Goal: Use online tool/utility: Utilize a website feature to perform a specific function

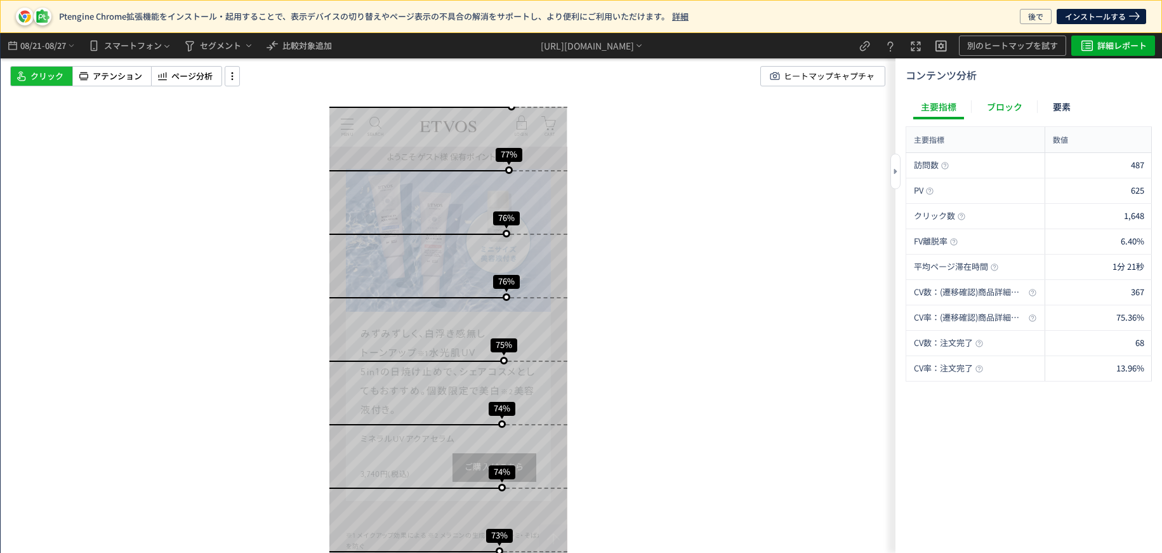
click at [0, 0] on div "ブロック" at bounding box center [0, 0] width 0 height 0
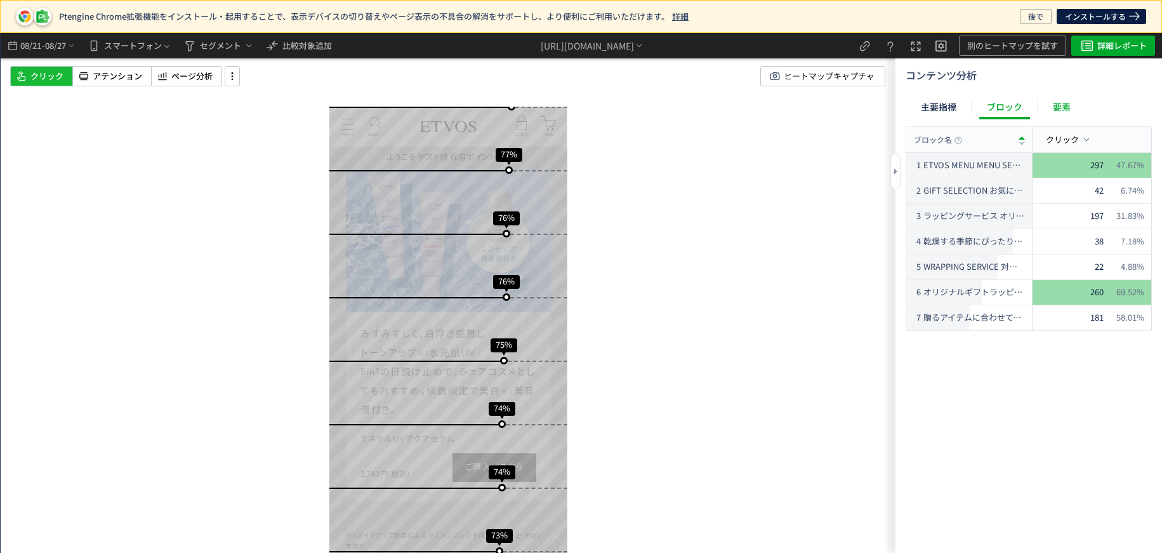
click at [0, 0] on div "要素" at bounding box center [0, 0] width 0 height 0
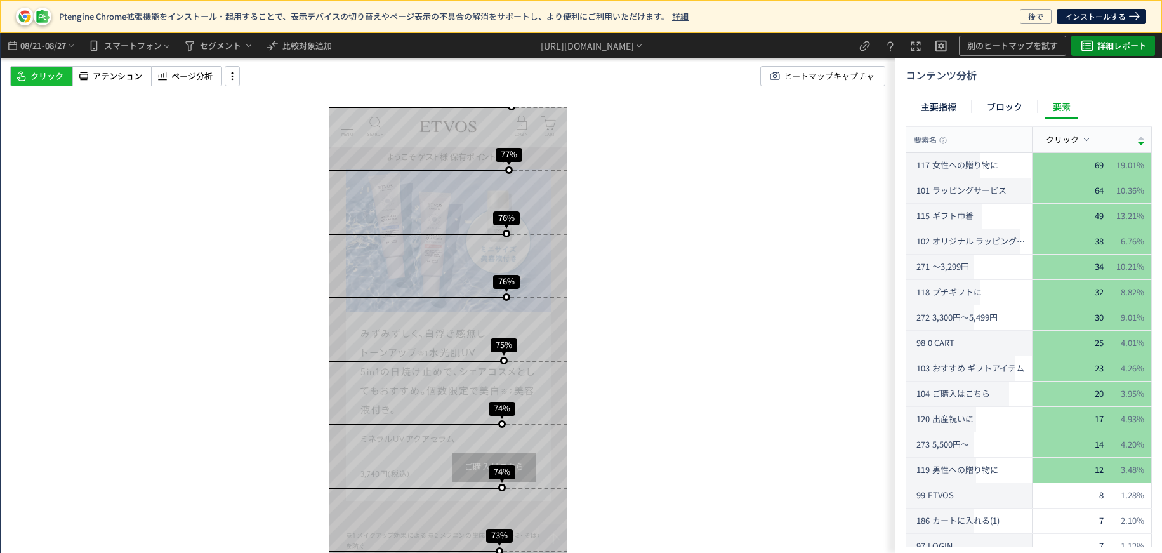
click at [1100, 53] on span "詳細レポート" at bounding box center [1121, 46] width 49 height 20
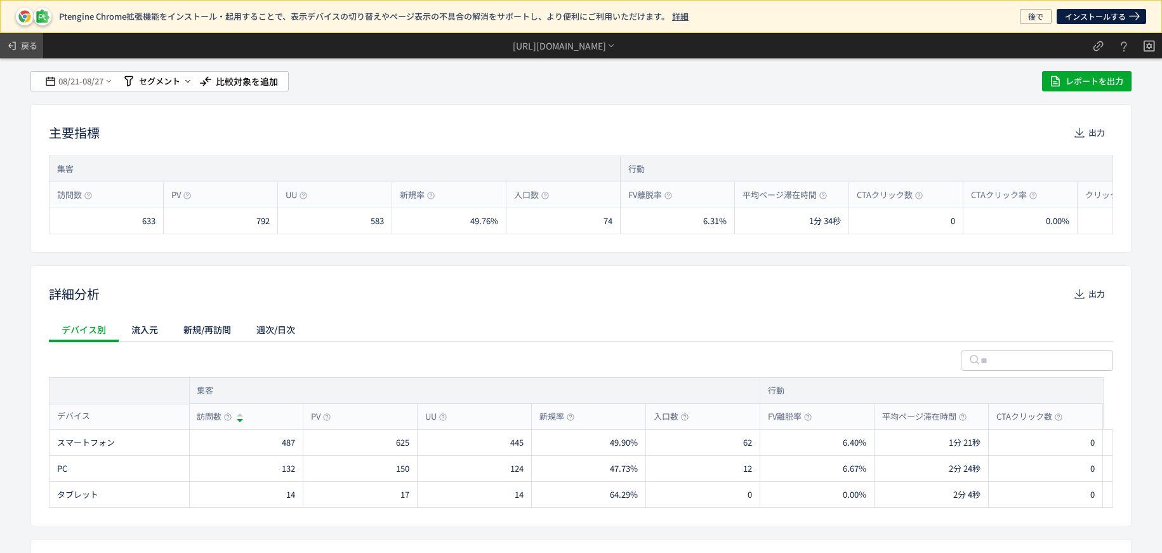
click at [30, 49] on span "戻る" at bounding box center [29, 46] width 16 height 20
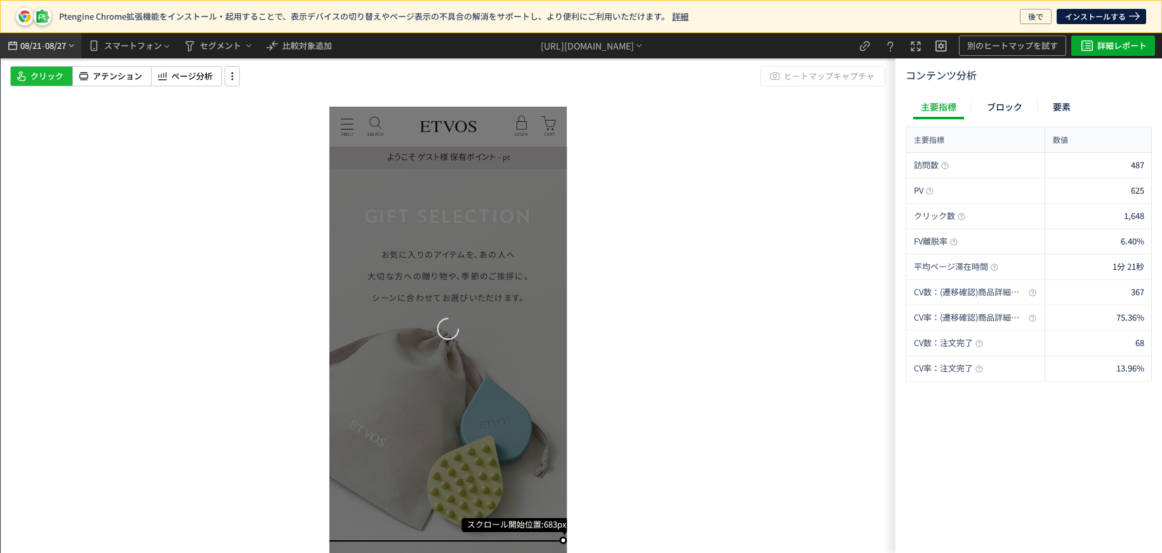
click at [37, 45] on span "08/21" at bounding box center [31, 45] width 22 height 25
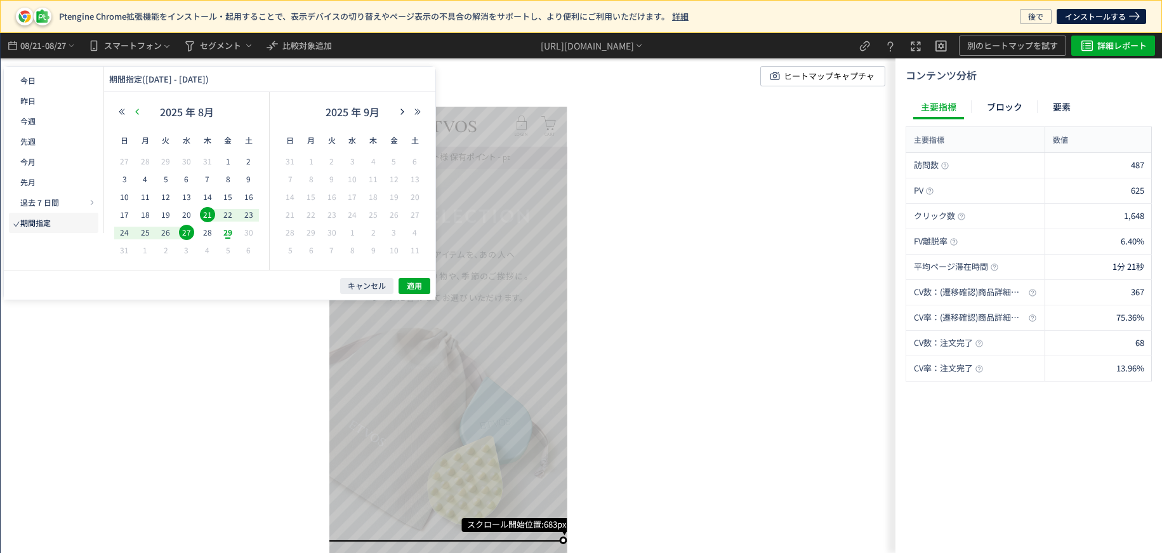
click at [134, 114] on icon "button" at bounding box center [137, 112] width 8 height 8
click at [167, 159] on span "1" at bounding box center [165, 161] width 15 height 15
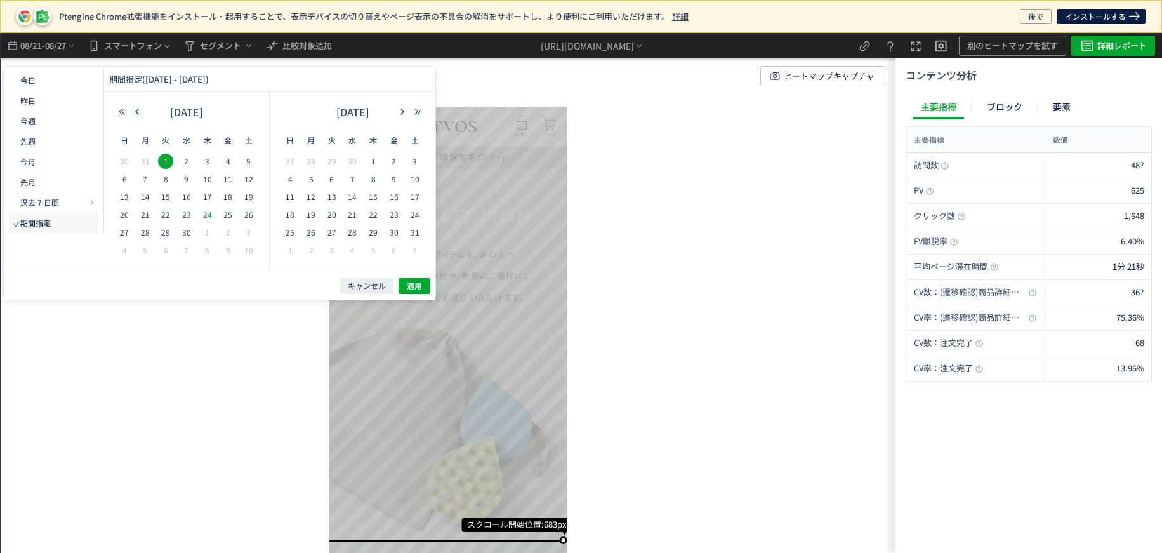
click at [209, 213] on span "24" at bounding box center [207, 214] width 15 height 15
click at [148, 177] on span "7" at bounding box center [145, 178] width 15 height 15
click at [164, 162] on span "1" at bounding box center [165, 161] width 15 height 15
click at [416, 277] on div "キャンセル 適用" at bounding box center [219, 285] width 431 height 30
click at [416, 279] on button "適用" at bounding box center [414, 286] width 32 height 16
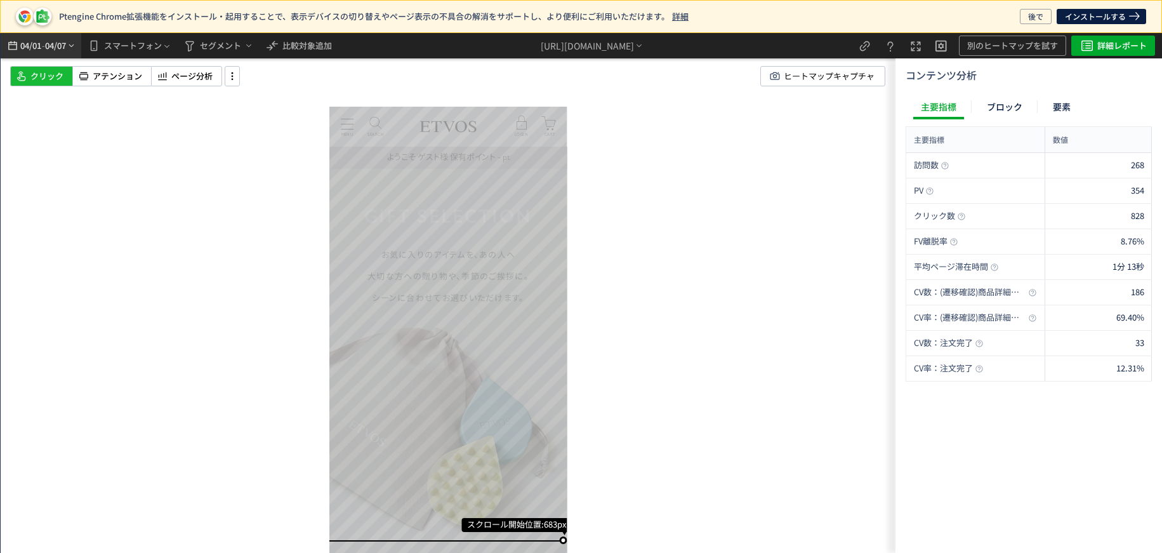
click at [49, 47] on span "04/07" at bounding box center [56, 45] width 22 height 25
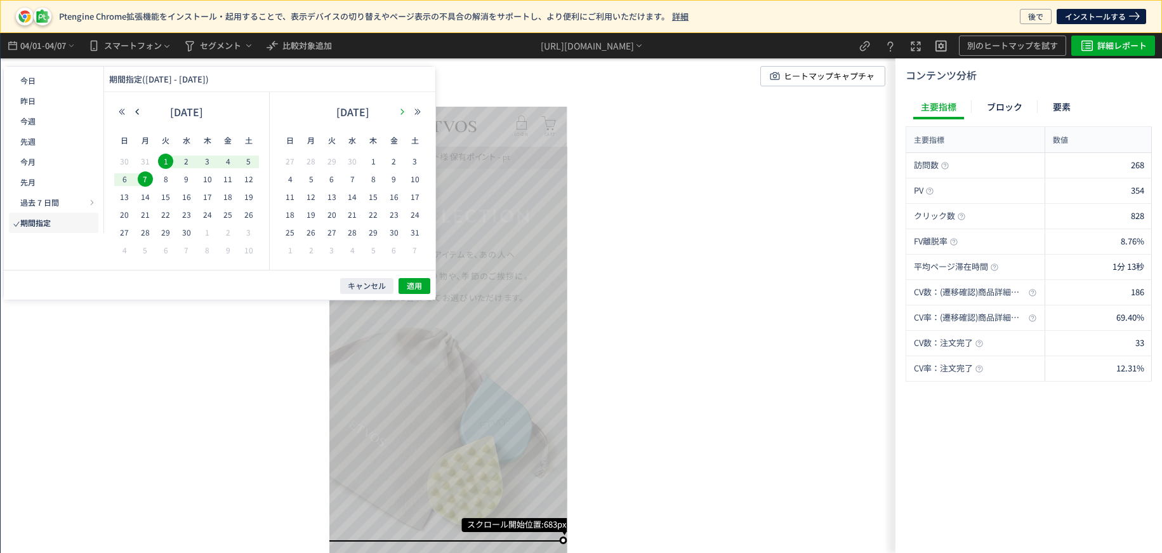
click at [397, 112] on button "button" at bounding box center [402, 111] width 15 height 9
click at [369, 180] on span "7" at bounding box center [372, 178] width 15 height 15
click at [350, 197] on span "13" at bounding box center [351, 196] width 15 height 15
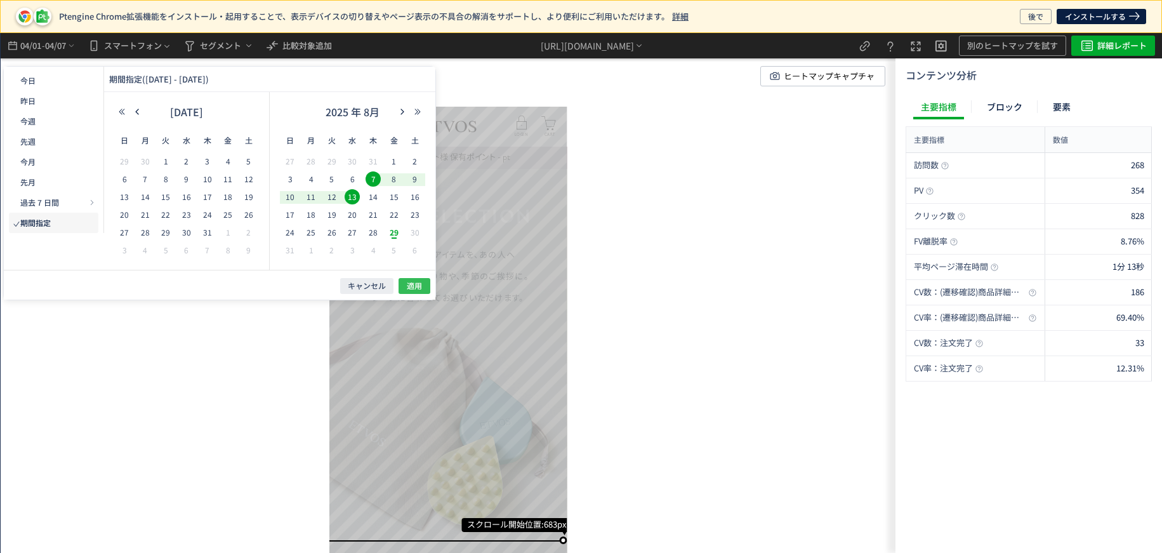
click at [411, 284] on span "適用" at bounding box center [414, 285] width 15 height 11
